Goal: Transaction & Acquisition: Subscribe to service/newsletter

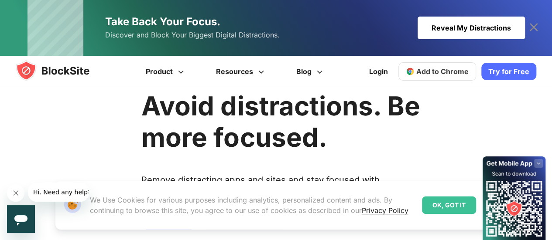
click at [442, 202] on div "OK, GOT IT" at bounding box center [449, 205] width 54 height 17
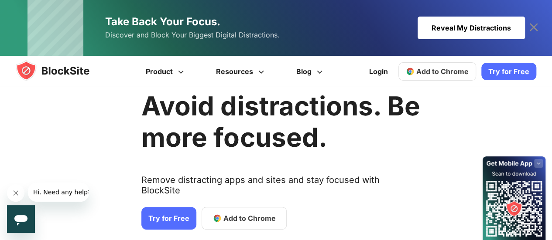
click at [218, 210] on link "Add to Chrome" at bounding box center [244, 218] width 85 height 23
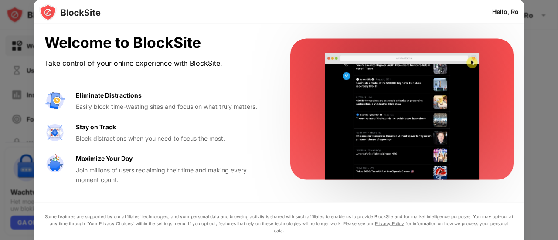
click at [504, 14] on div "Hello, Ro" at bounding box center [506, 11] width 27 height 7
click at [502, 10] on div "Hello, Ro" at bounding box center [506, 11] width 27 height 7
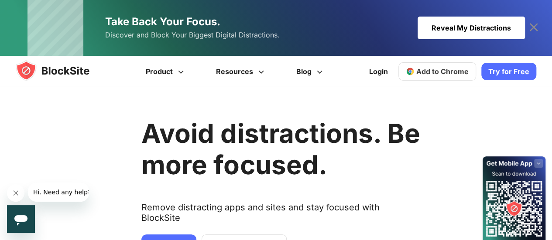
click at [533, 29] on icon at bounding box center [534, 28] width 14 height 14
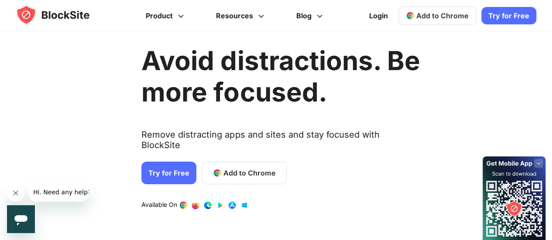
scroll to position [16, 0]
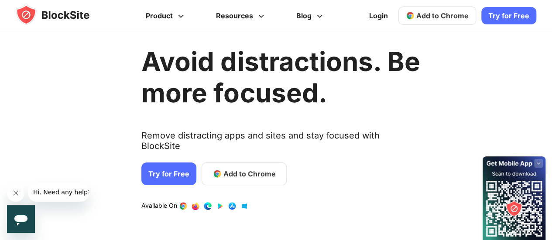
click at [181, 163] on link "Try for Free" at bounding box center [168, 174] width 55 height 23
click at [161, 163] on link "Try for Free" at bounding box center [168, 174] width 55 height 23
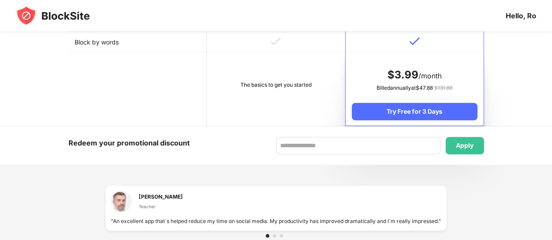
scroll to position [517, 0]
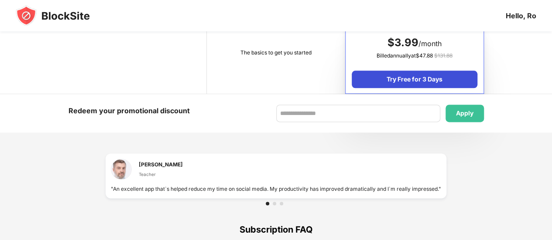
click at [390, 83] on div "Try Free for 3 Days" at bounding box center [414, 79] width 125 height 17
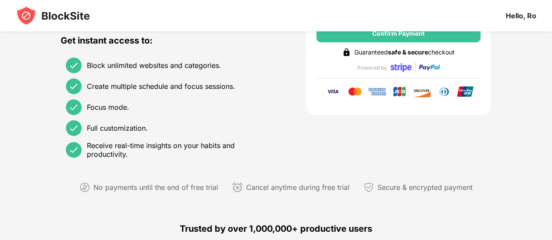
scroll to position [238, 0]
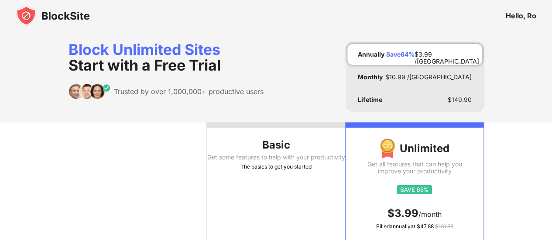
click at [250, 153] on th "Basic Get some features to help with your productivity The basics to get you st…" at bounding box center [276, 196] width 138 height 147
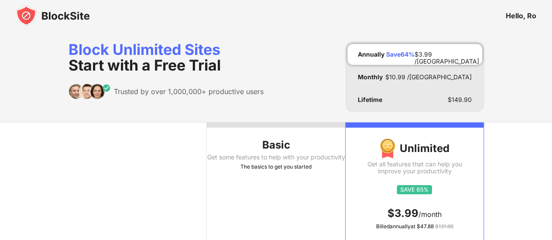
click at [250, 153] on th "Basic Get some features to help with your productivity The basics to get you st…" at bounding box center [276, 196] width 138 height 147
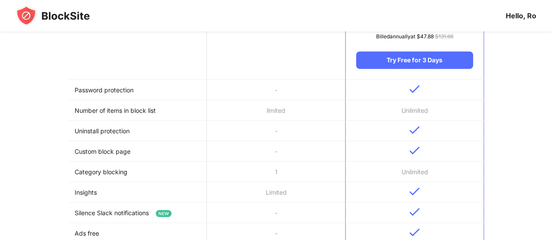
scroll to position [194, 0]
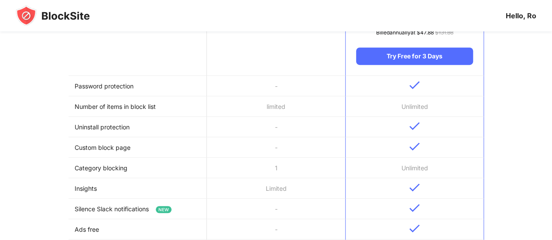
click at [286, 182] on td "Limited" at bounding box center [276, 188] width 138 height 21
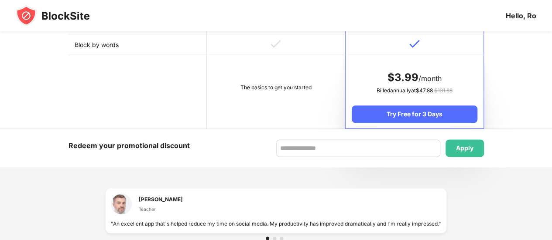
scroll to position [482, 0]
click at [277, 105] on td "The basics to get you started" at bounding box center [276, 92] width 138 height 74
